Goal: Information Seeking & Learning: Learn about a topic

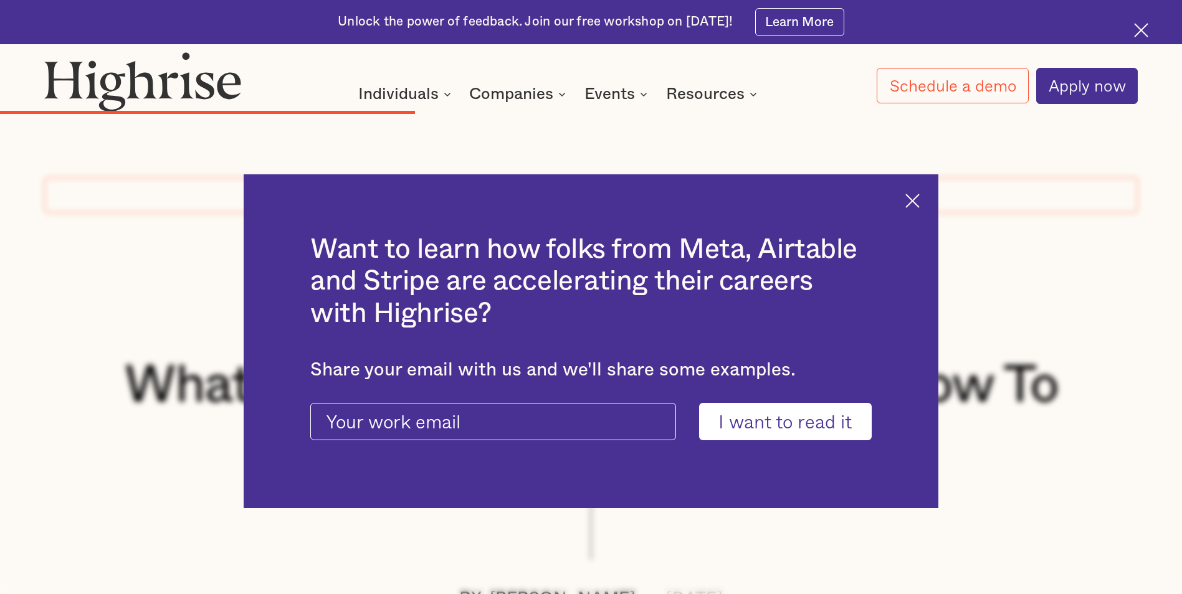
scroll to position [4865, 0]
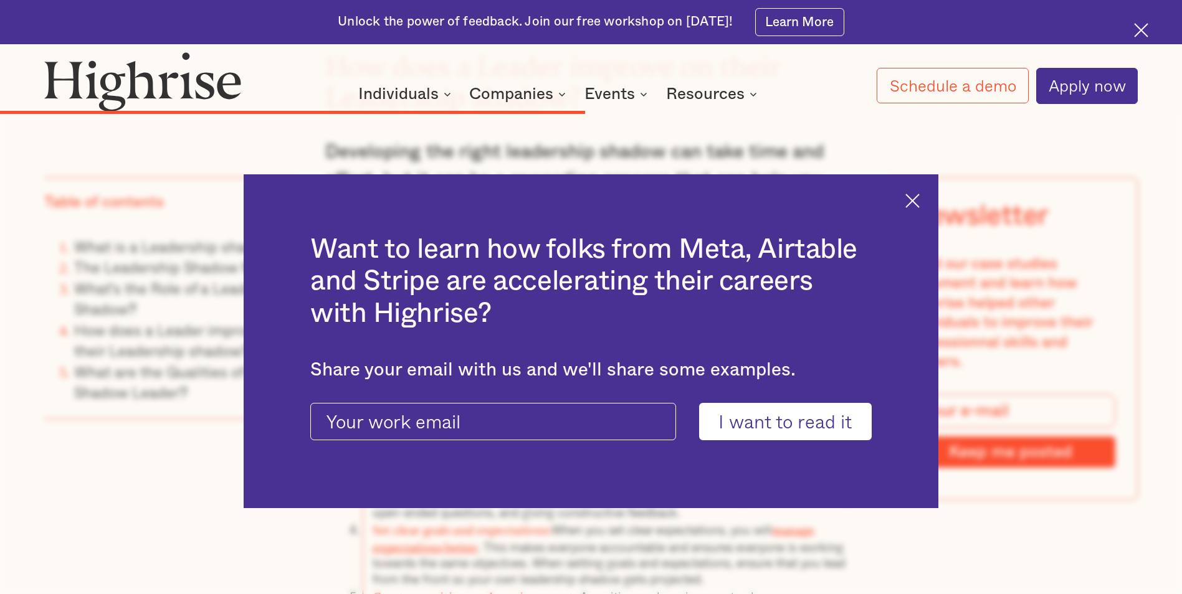
click at [928, 202] on div "Want to learn how folks from Meta, Airtable and Stripe are accelerating their c…" at bounding box center [591, 341] width 694 height 335
click at [919, 199] on img at bounding box center [912, 201] width 14 height 14
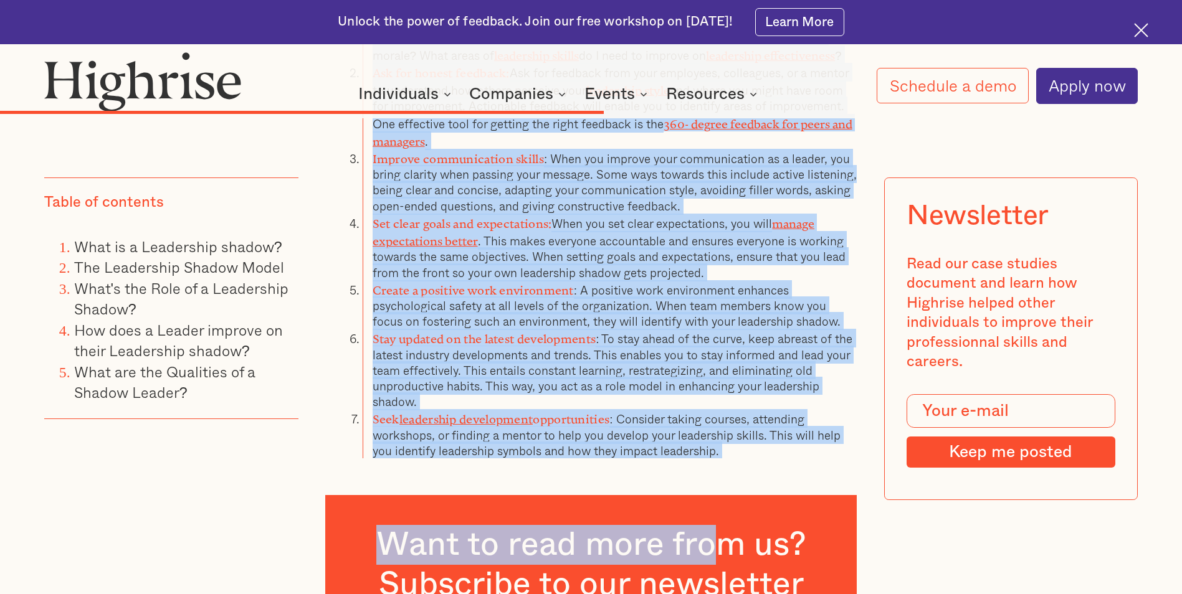
scroll to position [5177, 0]
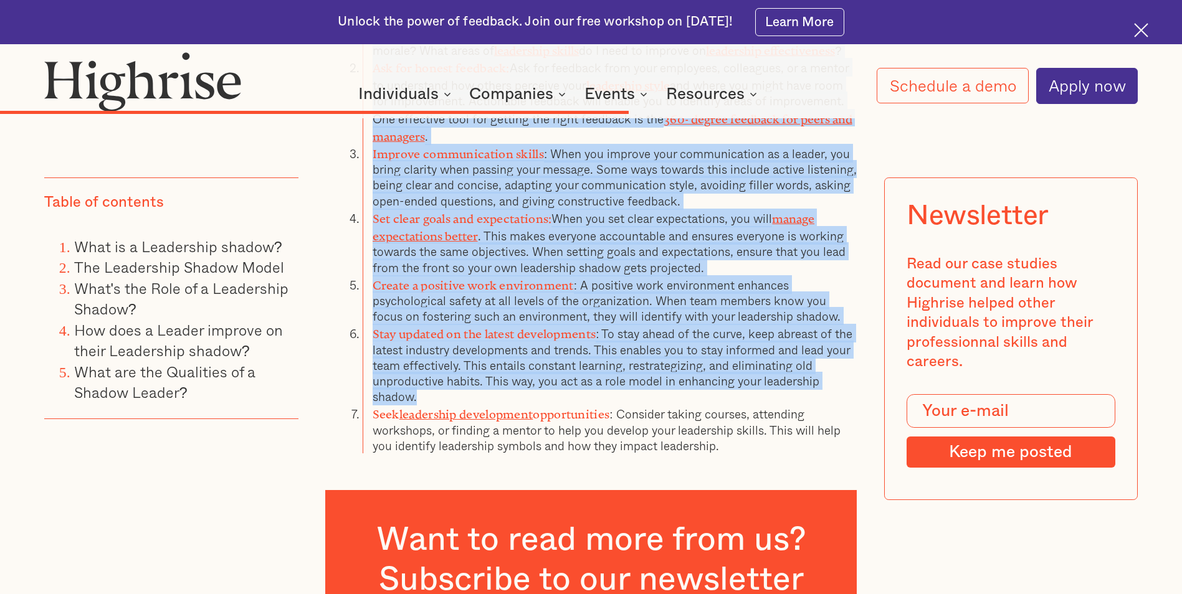
drag, startPoint x: 346, startPoint y: 238, endPoint x: 770, endPoint y: 310, distance: 430.3
click at [770, 310] on ol "Assess your current leadership style: Consider what has worked well for you in …" at bounding box center [590, 222] width 531 height 462
drag, startPoint x: 770, startPoint y: 310, endPoint x: 675, endPoint y: 287, distance: 98.1
copy ol "Assess your current leadership style: Consider what has worked well for you in …"
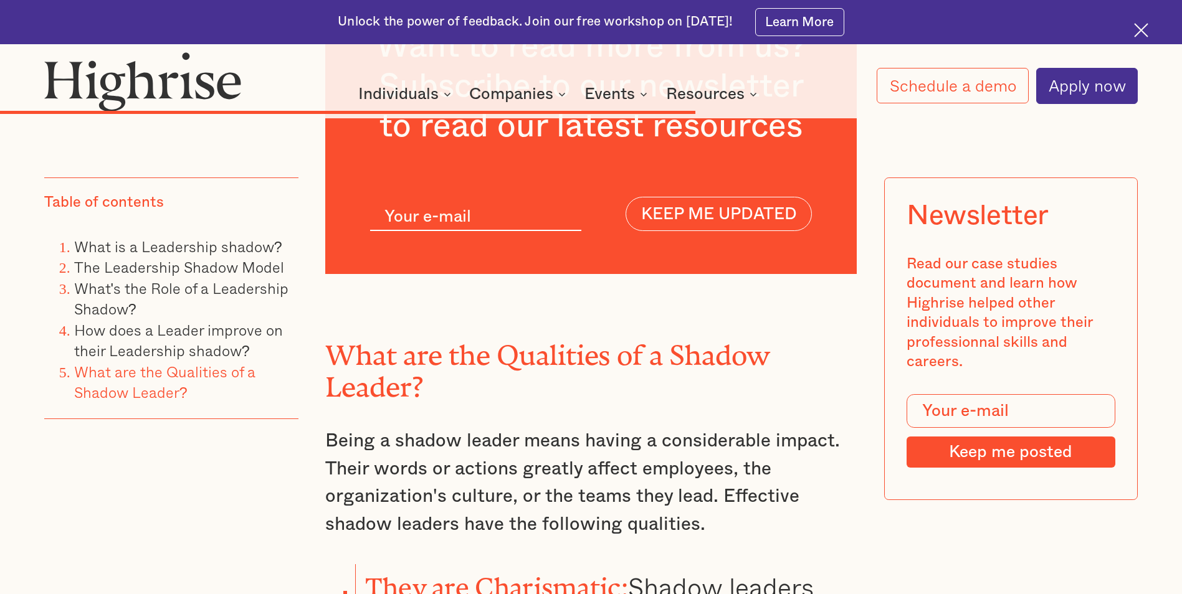
scroll to position [5675, 0]
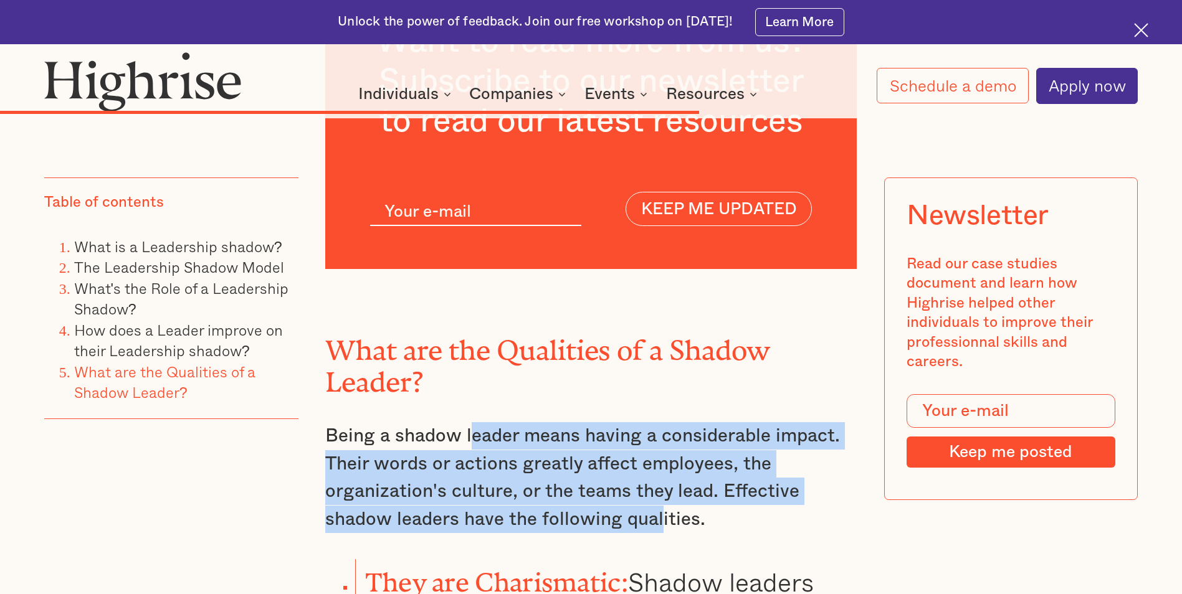
drag, startPoint x: 479, startPoint y: 358, endPoint x: 657, endPoint y: 431, distance: 192.5
click at [657, 431] on p "Being a shadow leader means having a considerable impact. Their words or action…" at bounding box center [590, 477] width 531 height 111
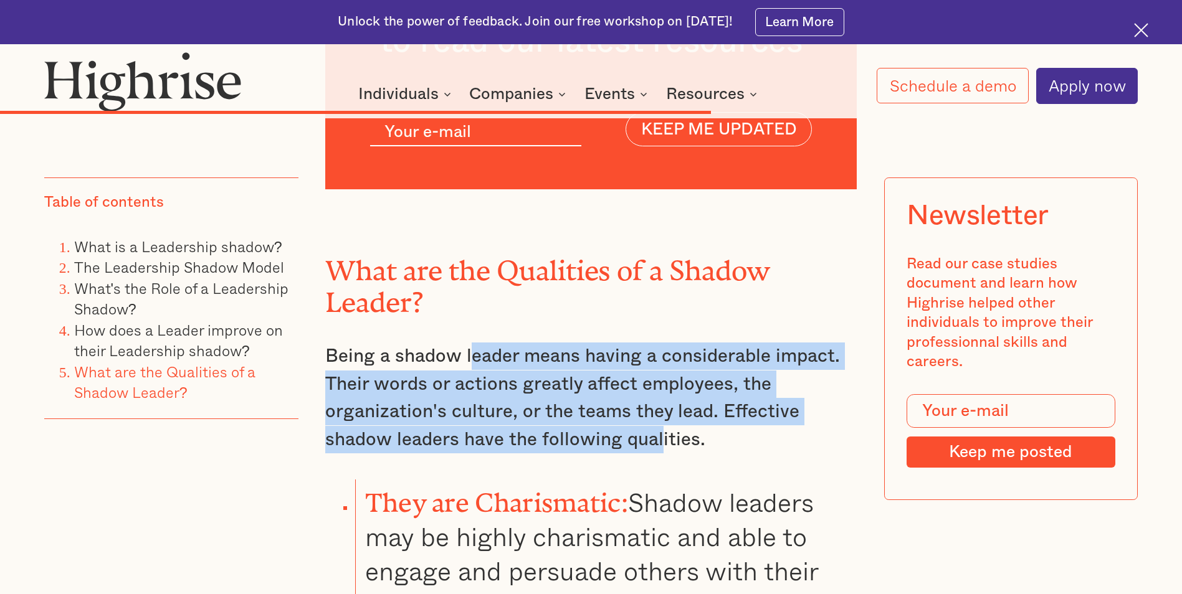
scroll to position [5862, 0]
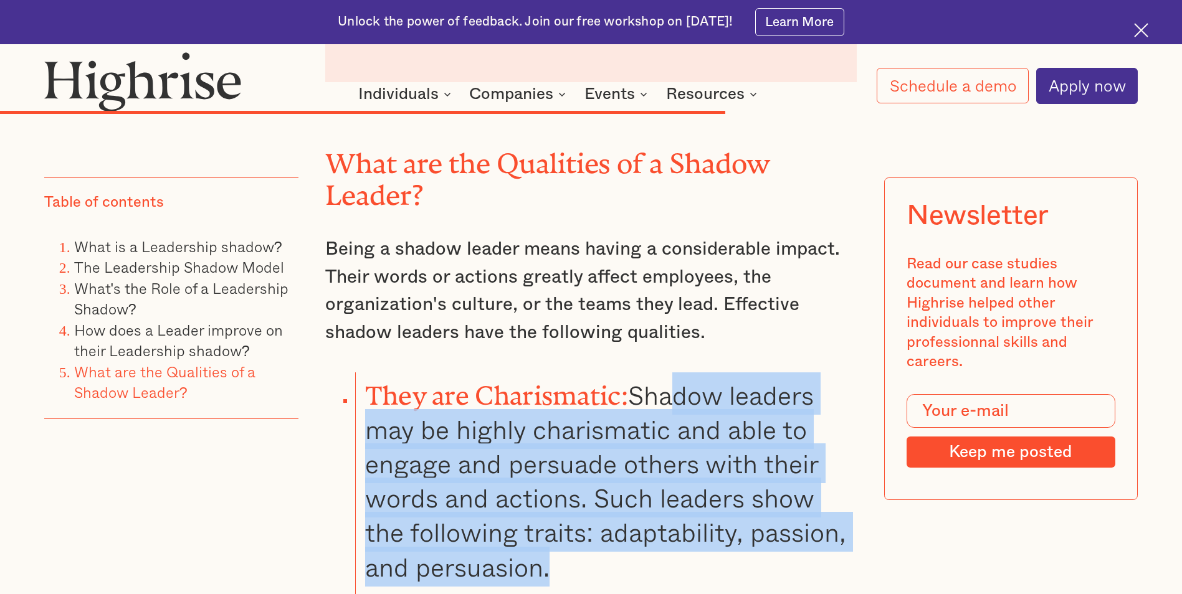
drag, startPoint x: 676, startPoint y: 319, endPoint x: 660, endPoint y: 474, distance: 155.3
click at [660, 474] on li "They are Charismatic: Shadow leaders may be highly charismatic and able to enga…" at bounding box center [606, 479] width 502 height 212
drag, startPoint x: 660, startPoint y: 474, endPoint x: 523, endPoint y: 433, distance: 142.9
click at [523, 433] on li "They are Charismatic: Shadow leaders may be highly charismatic and able to enga…" at bounding box center [606, 479] width 502 height 212
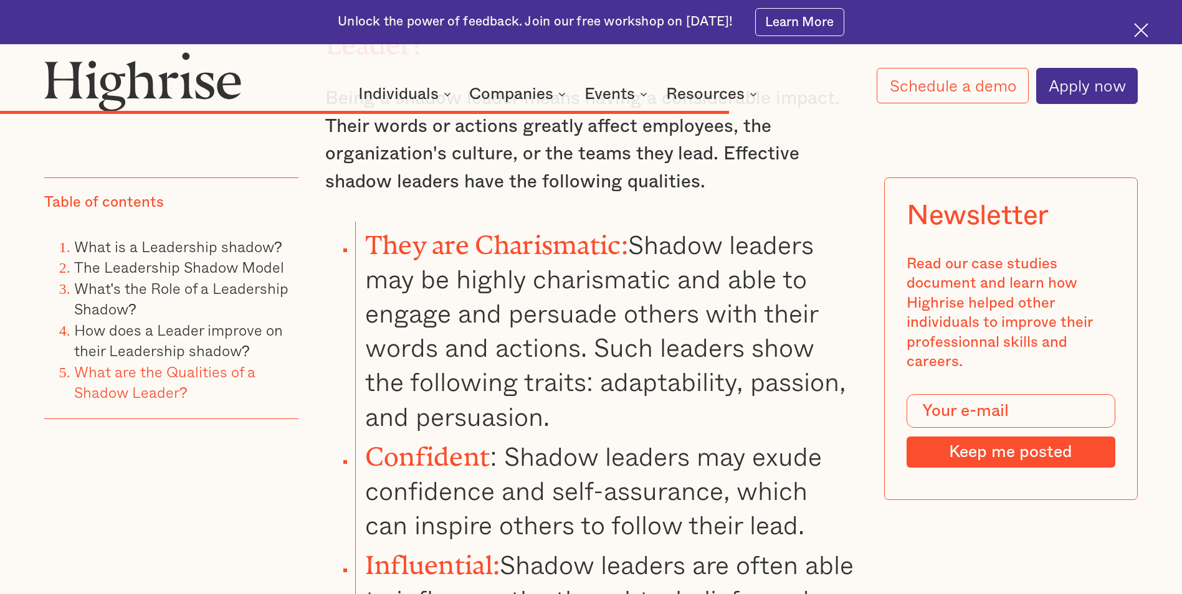
scroll to position [6049, 0]
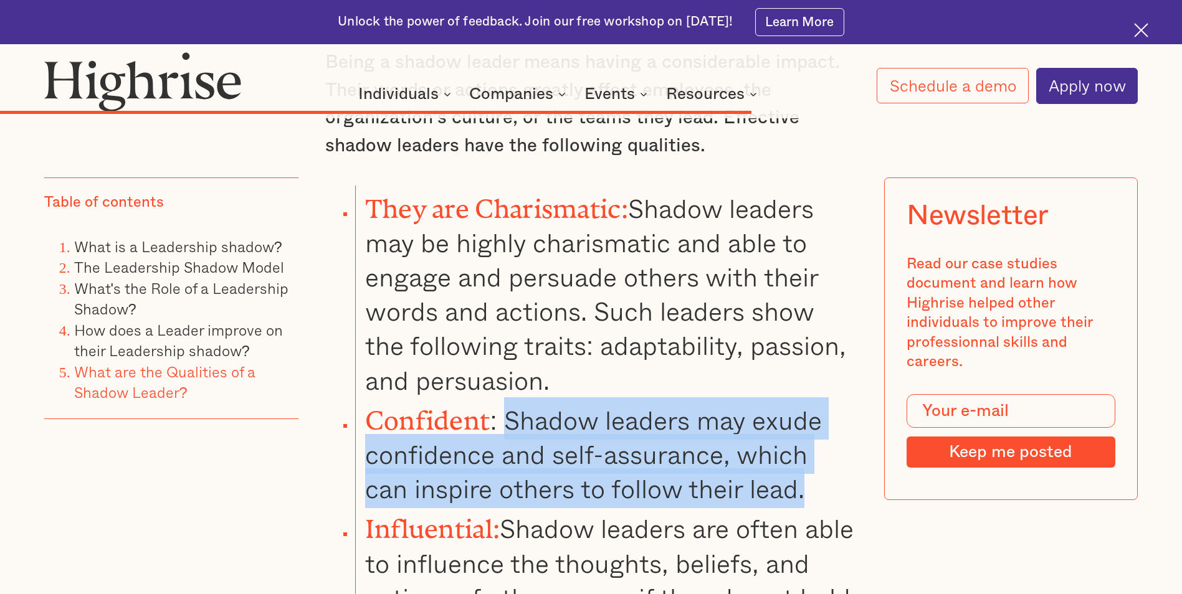
drag, startPoint x: 507, startPoint y: 328, endPoint x: 761, endPoint y: 409, distance: 266.2
click at [761, 409] on li "Confident : Shadow leaders may exude confidence and self-assurance, which can i…" at bounding box center [606, 451] width 502 height 109
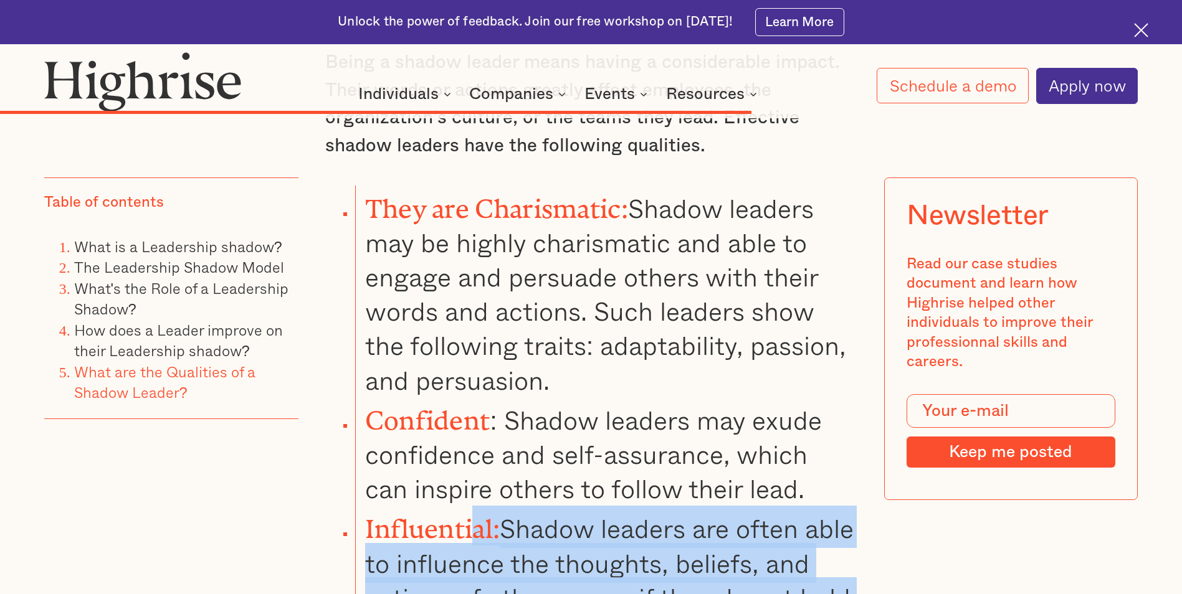
drag, startPoint x: 469, startPoint y: 424, endPoint x: 769, endPoint y: 544, distance: 324.1
click at [769, 544] on li "Influential: Shadow leaders are often able to influence the thoughts, beliefs, …" at bounding box center [606, 577] width 502 height 143
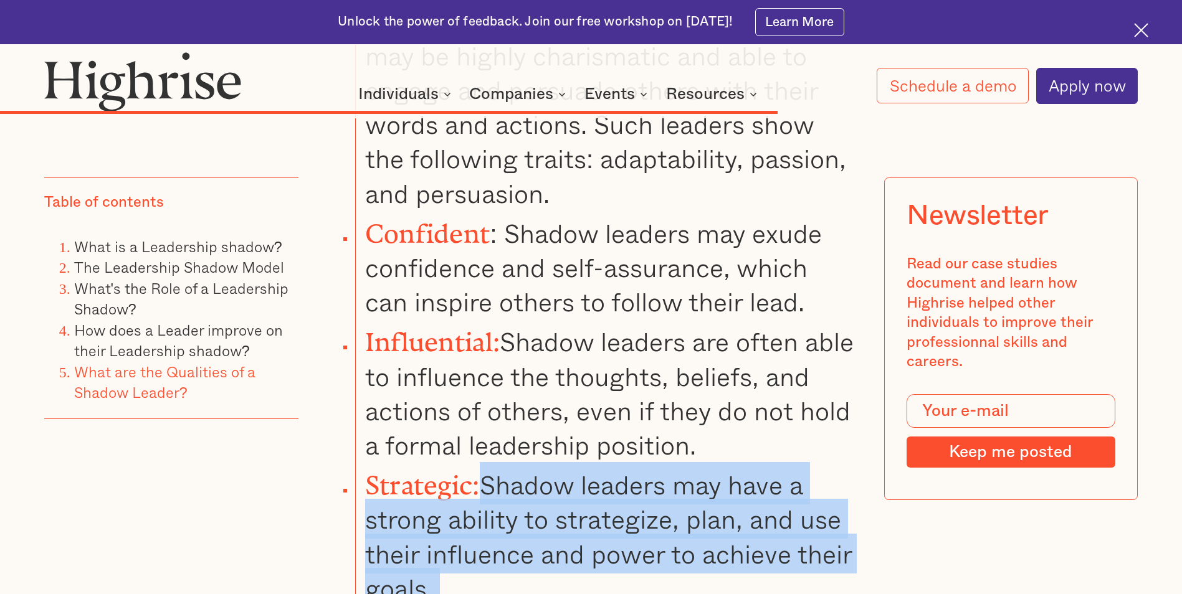
drag, startPoint x: 500, startPoint y: 394, endPoint x: 694, endPoint y: 521, distance: 231.4
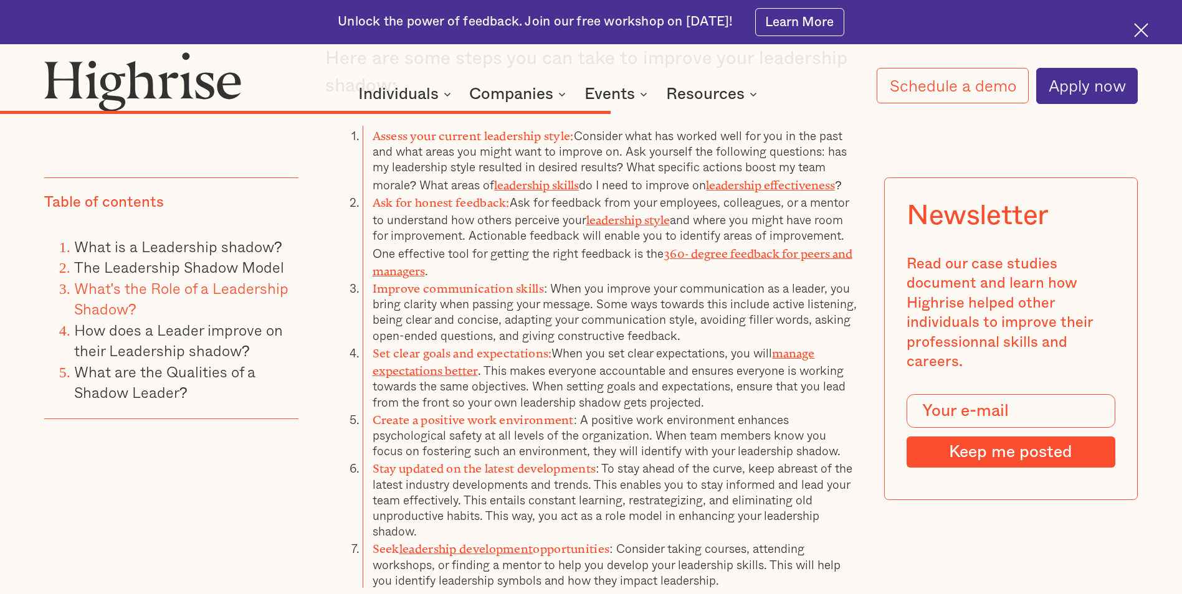
scroll to position [5047, 0]
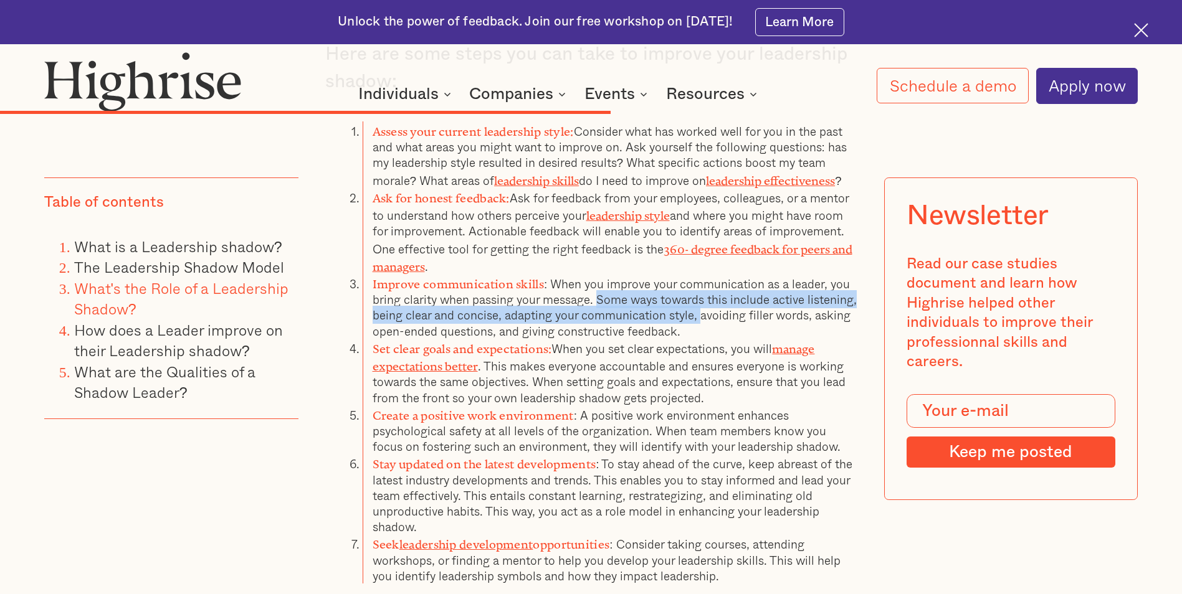
drag, startPoint x: 700, startPoint y: 240, endPoint x: 589, endPoint y: 220, distance: 113.3
click at [589, 274] on li "Improve communication skills : When you improve your communication as a leader,…" at bounding box center [610, 306] width 494 height 65
drag, startPoint x: 589, startPoint y: 220, endPoint x: 568, endPoint y: 230, distance: 23.4
click at [568, 274] on li "Improve communication skills : When you improve your communication as a leader,…" at bounding box center [610, 306] width 494 height 65
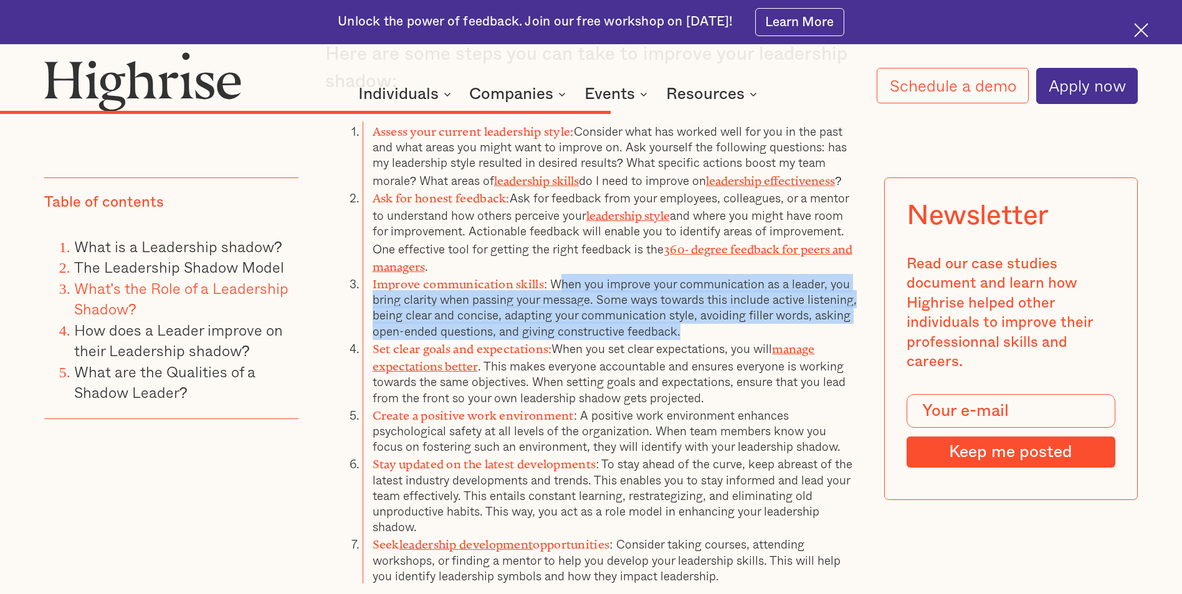
drag, startPoint x: 687, startPoint y: 249, endPoint x: 563, endPoint y: 207, distance: 130.8
click at [563, 274] on li "Improve communication skills : When you improve your communication as a leader,…" at bounding box center [610, 306] width 494 height 65
drag, startPoint x: 563, startPoint y: 207, endPoint x: 524, endPoint y: 231, distance: 45.8
click at [524, 274] on li "Improve communication skills : When you improve your communication as a leader,…" at bounding box center [610, 306] width 494 height 65
